Goal: Information Seeking & Learning: Learn about a topic

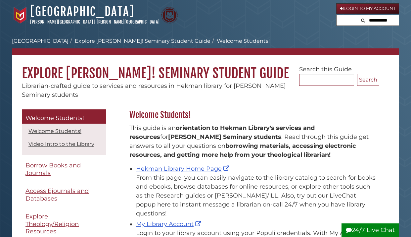
scroll to position [98, 253]
click at [179, 170] on link "Hekman Library Home Page" at bounding box center [183, 168] width 95 height 7
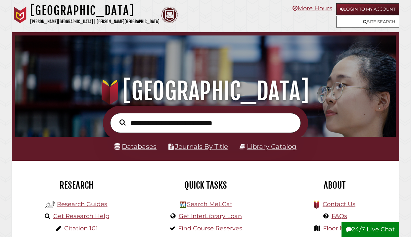
scroll to position [126, 378]
click at [170, 124] on input "text" at bounding box center [205, 123] width 191 height 20
type input "**********"
click at [123, 123] on button "Search" at bounding box center [122, 122] width 13 height 9
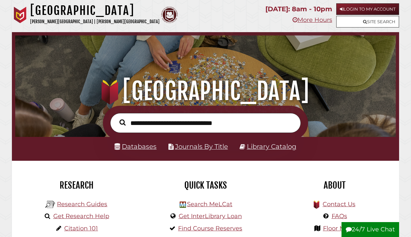
scroll to position [126, 378]
click at [146, 148] on link "Databases" at bounding box center [136, 146] width 42 height 8
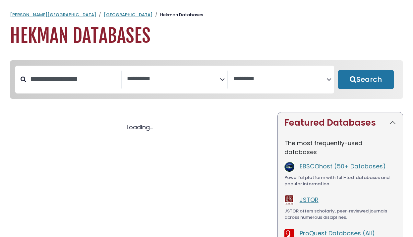
select select "Database Subject Filter"
select select "Database Vendors Filter"
select select "Database Subject Filter"
select select "Database Vendors Filter"
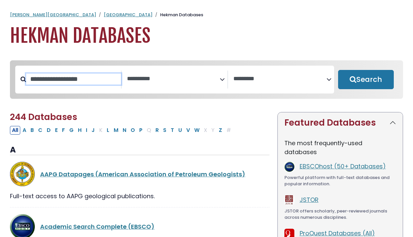
click at [86, 74] on input "Search database by title or keyword" at bounding box center [73, 79] width 95 height 11
type input "****"
click at [365, 80] on button "Search" at bounding box center [366, 79] width 56 height 19
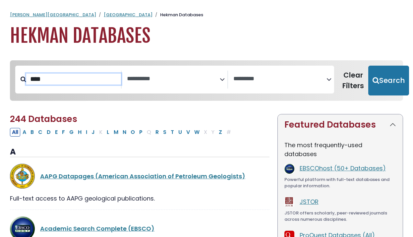
select select "Database Subject Filter"
select select "Database Vendors Filter"
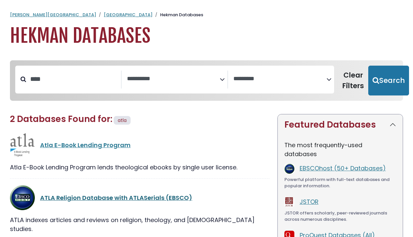
click at [115, 197] on link "ATLA Religion Database with ATLASerials (EBSCO)" at bounding box center [116, 197] width 152 height 8
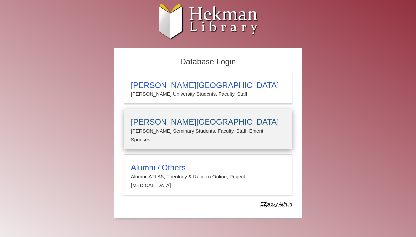
click at [166, 137] on div "[PERSON_NAME][GEOGRAPHIC_DATA][PERSON_NAME] Students, Faculty, Staff, Emeriti, …" at bounding box center [208, 129] width 168 height 41
